Goal: Task Accomplishment & Management: Use online tool/utility

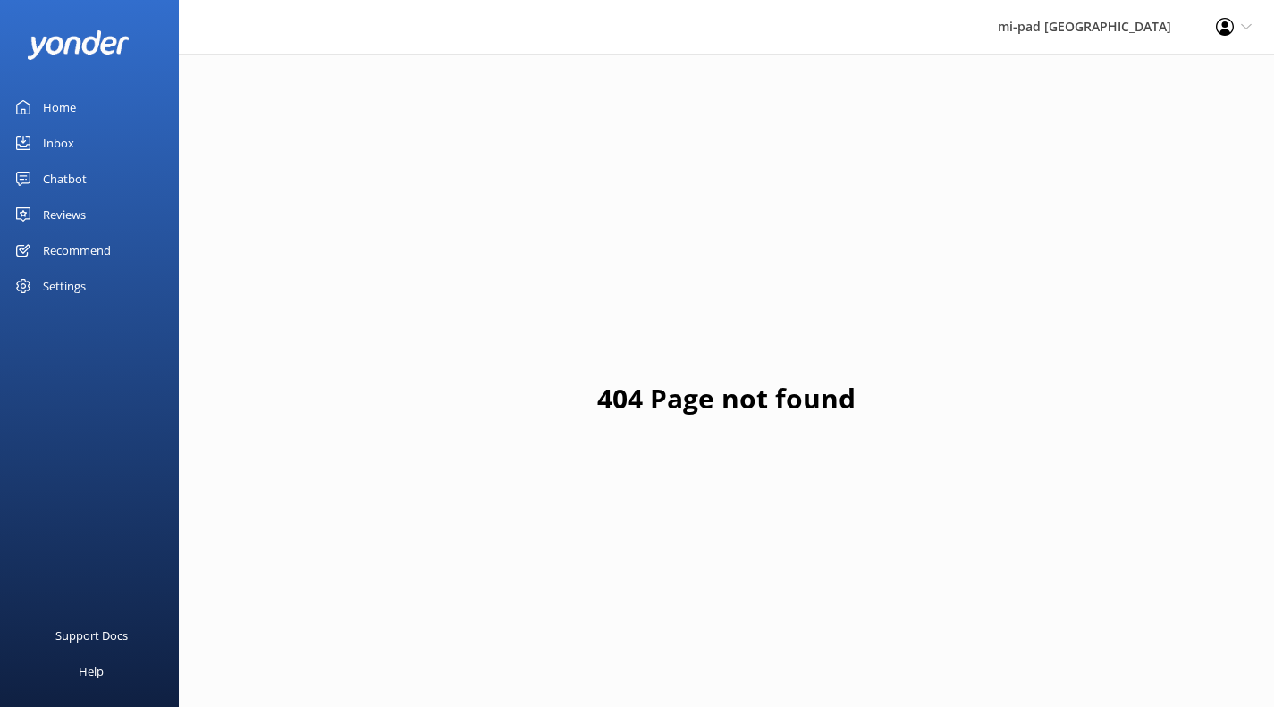
click at [70, 182] on div "Chatbot" at bounding box center [65, 179] width 44 height 36
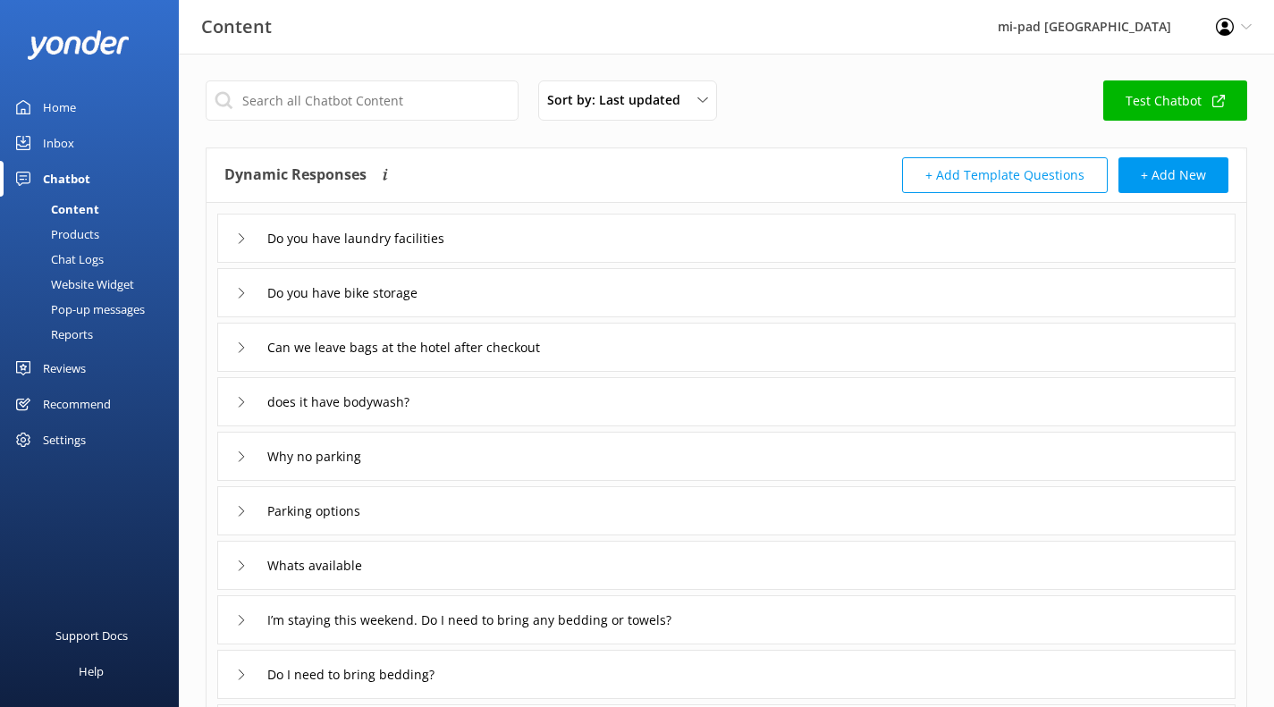
click at [87, 258] on div "Chat Logs" at bounding box center [57, 259] width 93 height 25
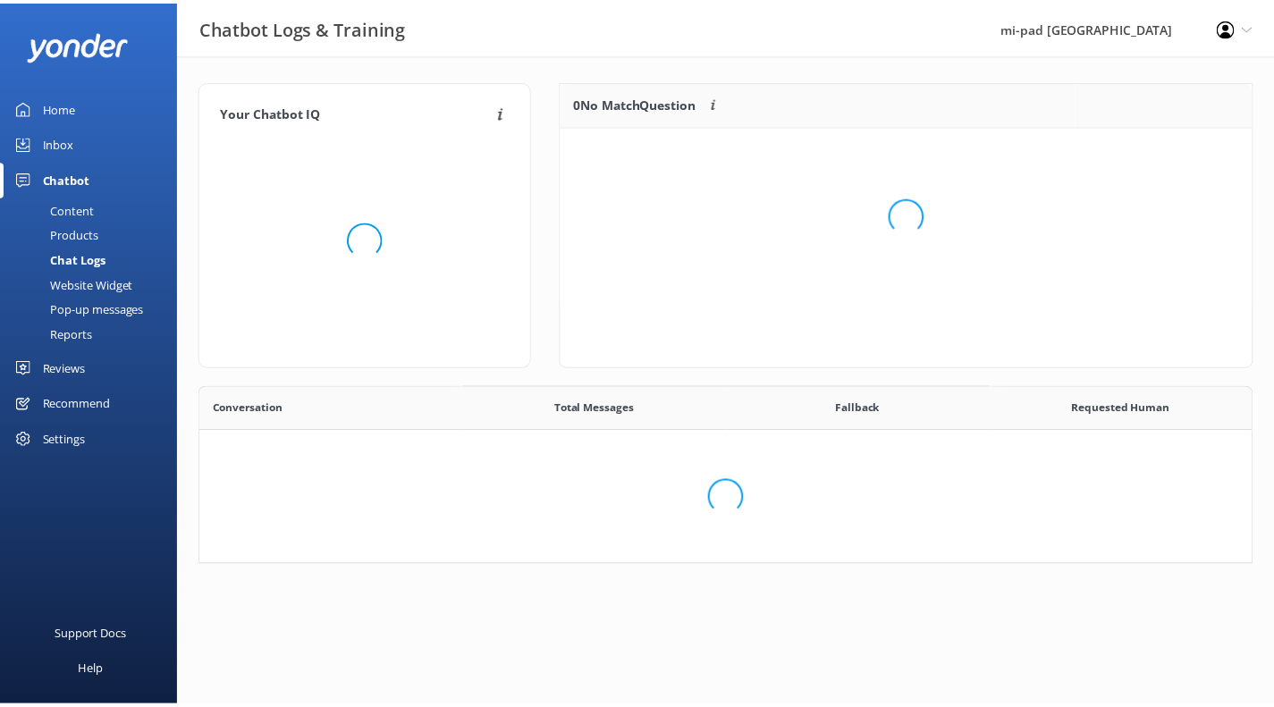
scroll to position [613, 1037]
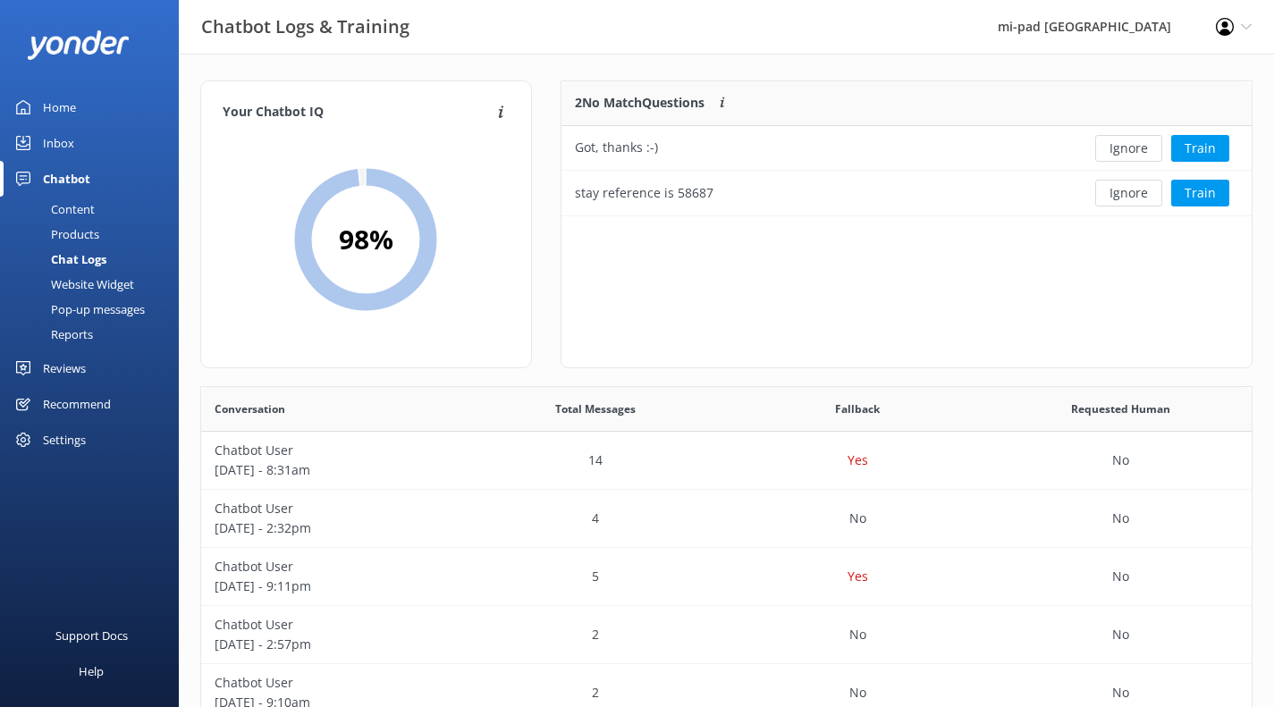
click at [1123, 205] on button "Ignore" at bounding box center [1128, 193] width 67 height 27
click at [1129, 150] on button "Ignore" at bounding box center [1128, 148] width 67 height 27
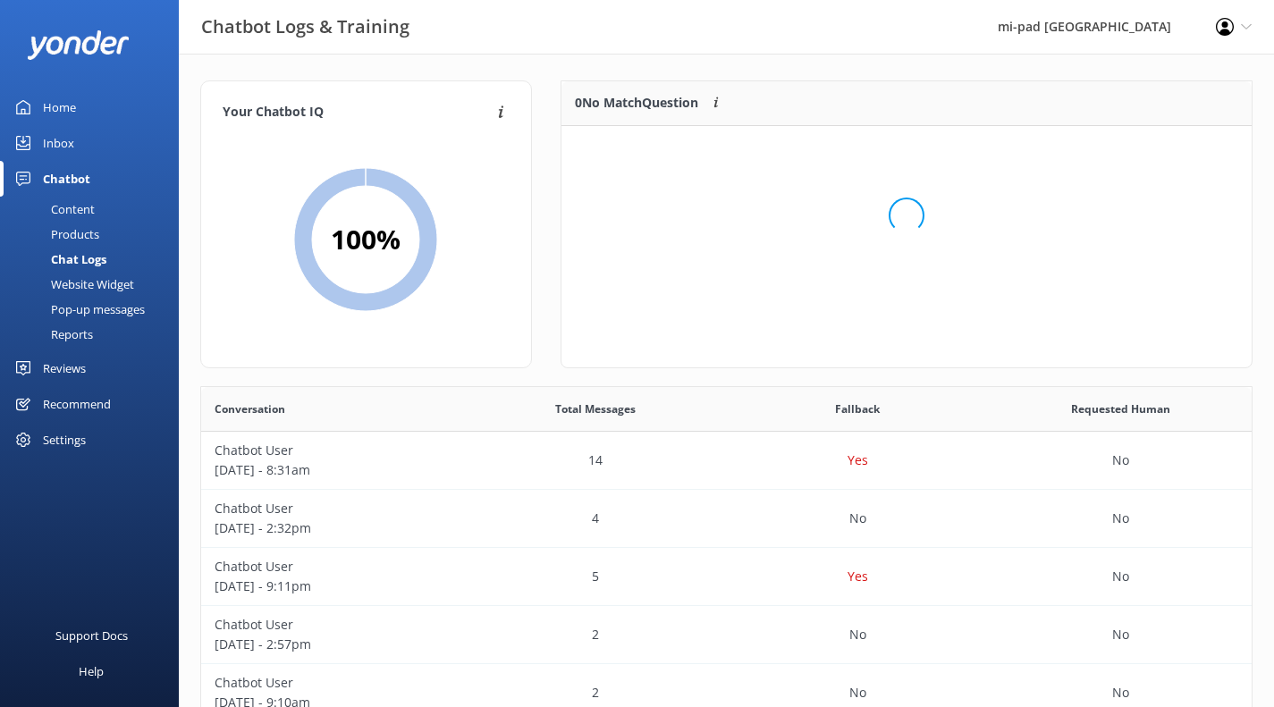
scroll to position [210, 677]
